Goal: Find contact information

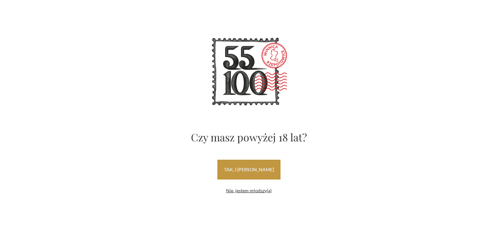
click at [248, 170] on link "tak, i uwielbiam wino" at bounding box center [249, 170] width 63 height 20
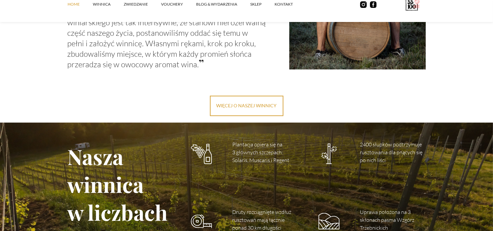
scroll to position [788, 0]
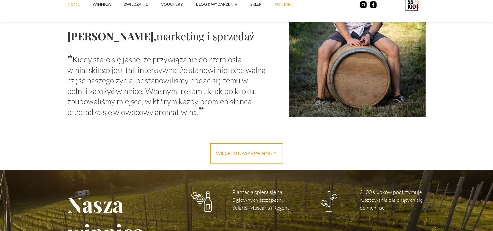
click at [287, 3] on link "kontakt" at bounding box center [291, 4] width 32 height 20
